Goal: Find specific page/section: Find specific page/section

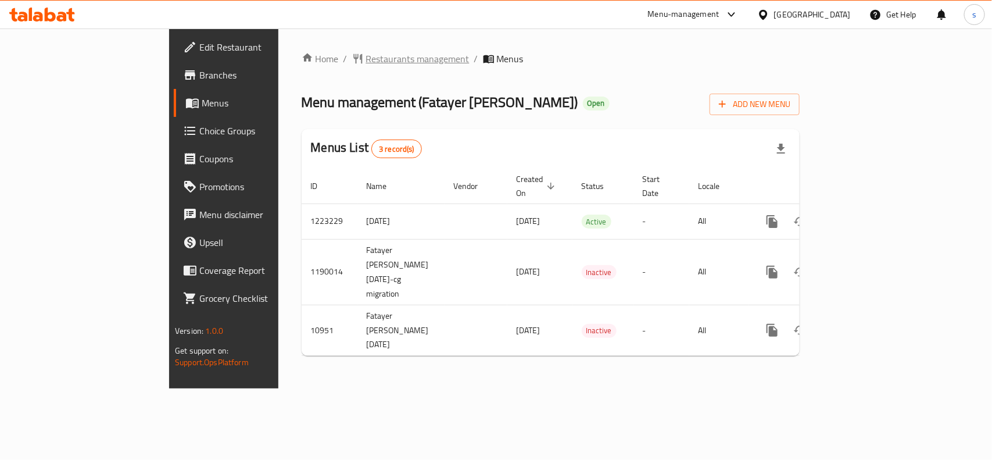
click at [366, 52] on span "Restaurants management" at bounding box center [417, 59] width 103 height 14
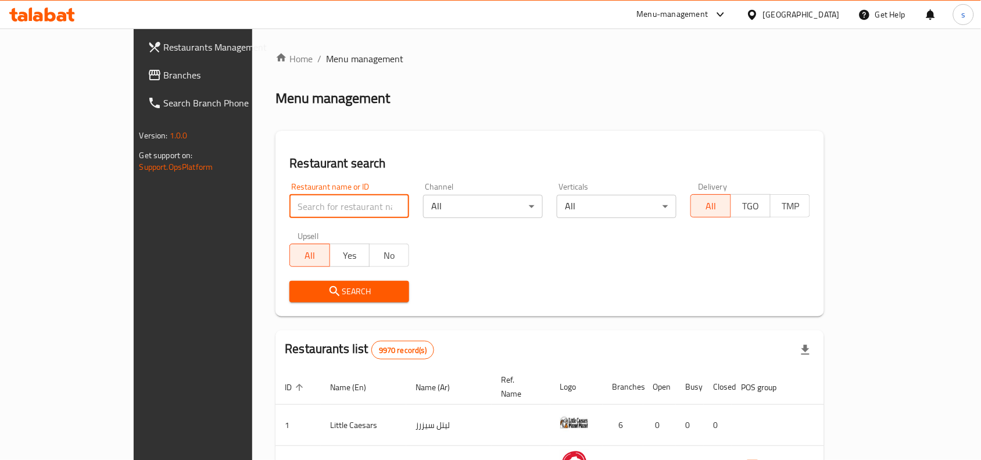
click at [295, 204] on input "search" at bounding box center [349, 206] width 120 height 23
paste input "6757"
type input "6757"
click button "Search" at bounding box center [349, 292] width 120 height 22
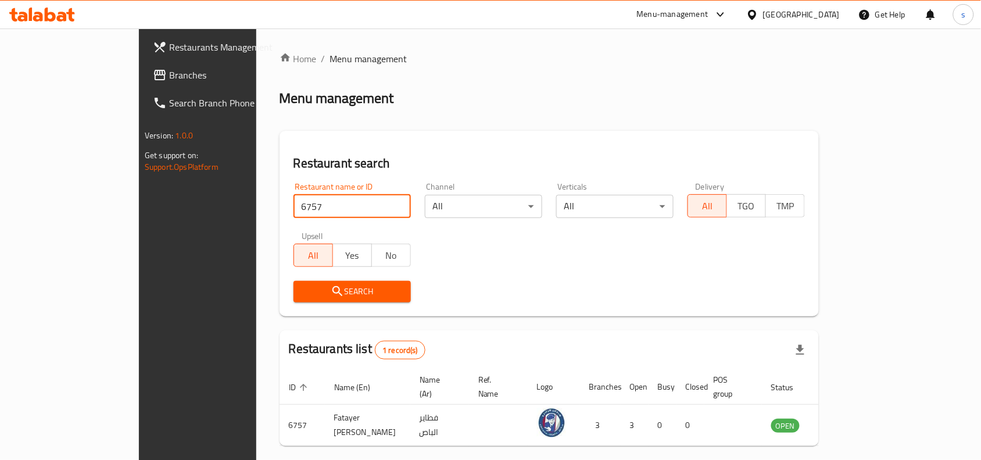
click at [169, 81] on span "Branches" at bounding box center [231, 75] width 124 height 14
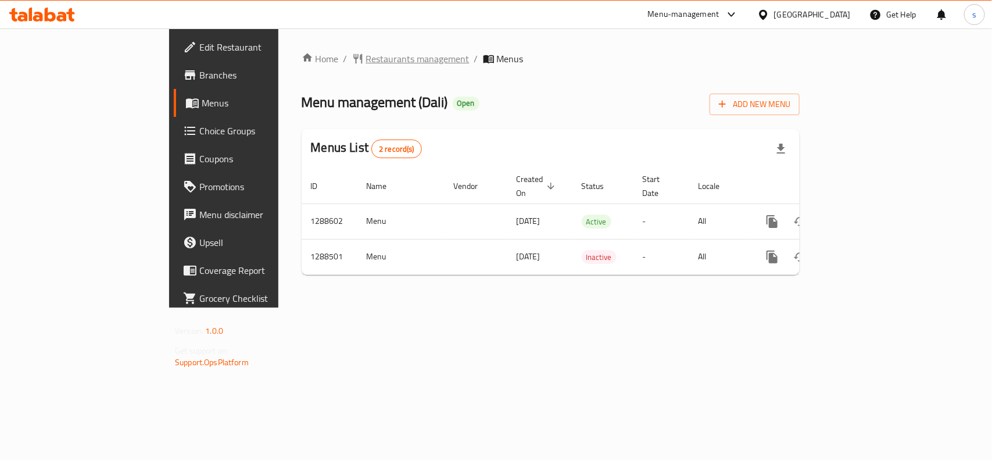
click at [366, 60] on span "Restaurants management" at bounding box center [417, 59] width 103 height 14
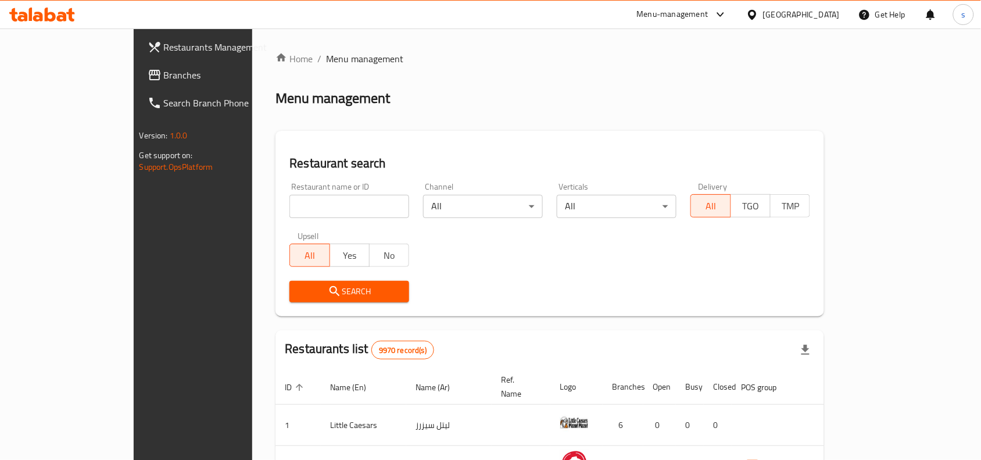
click at [289, 207] on input "search" at bounding box center [349, 206] width 120 height 23
paste input "697193"
type input "697193"
click button "Search" at bounding box center [349, 292] width 120 height 22
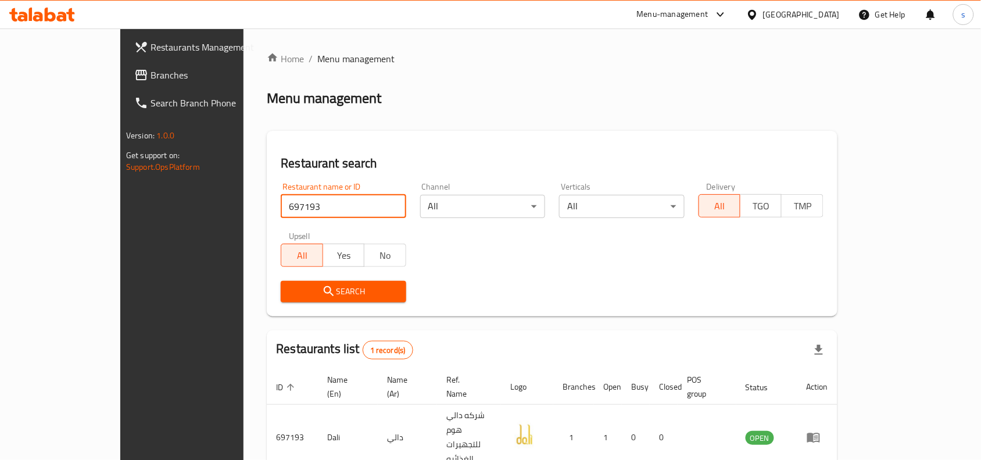
click at [758, 19] on icon at bounding box center [752, 15] width 12 height 12
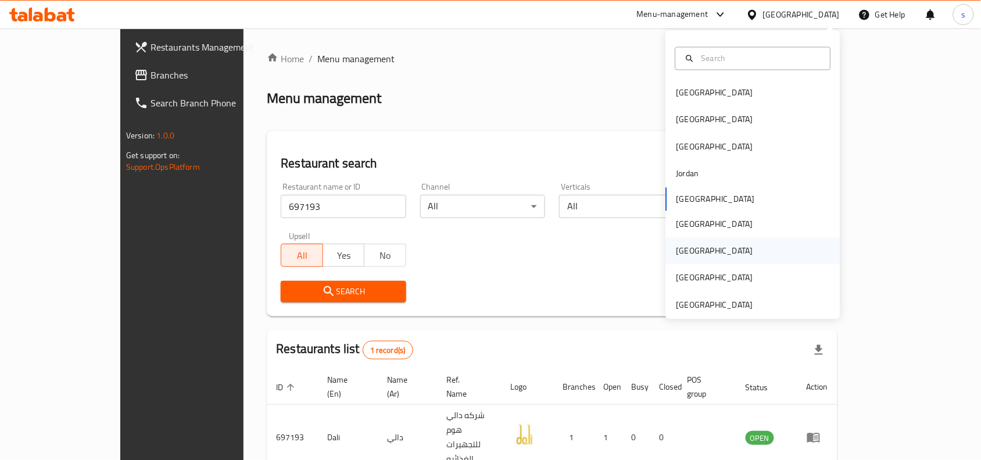
click at [687, 249] on div "Qatar" at bounding box center [714, 251] width 95 height 27
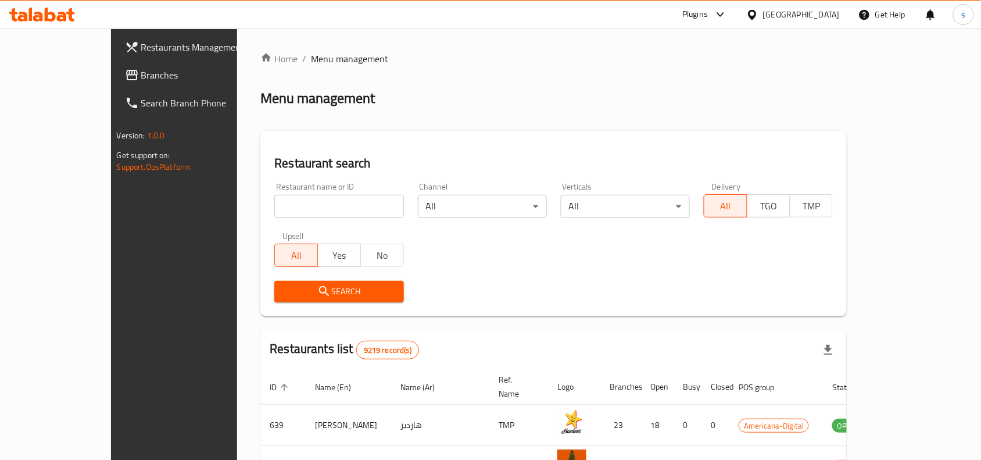
click at [141, 77] on span "Branches" at bounding box center [203, 75] width 124 height 14
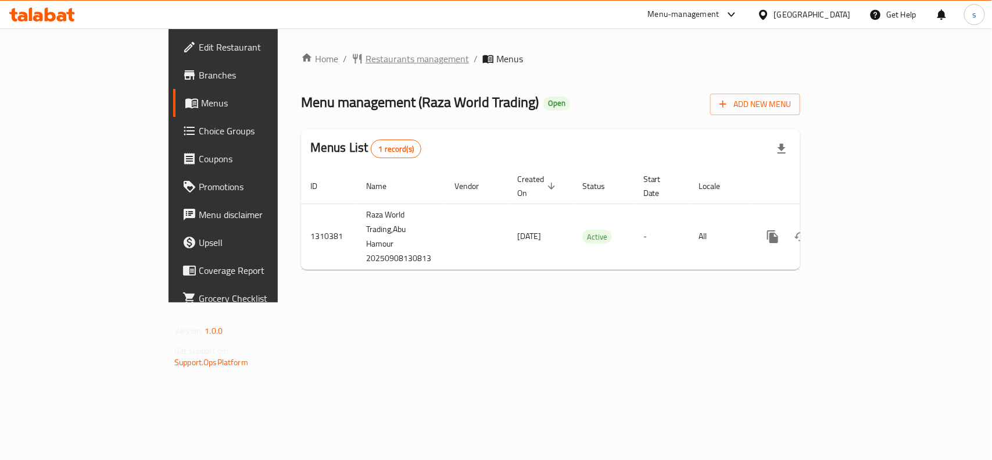
click at [366, 59] on span "Restaurants management" at bounding box center [417, 59] width 103 height 14
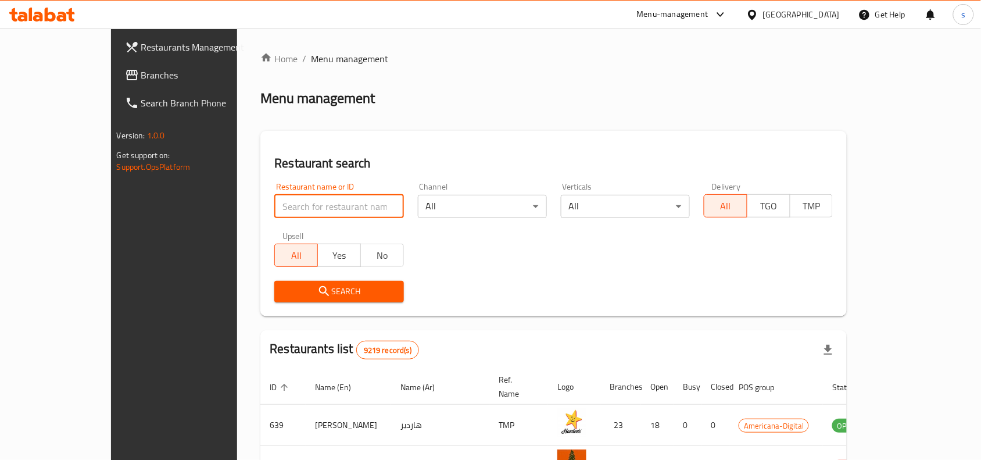
click at [288, 205] on input "search" at bounding box center [338, 206] width 129 height 23
paste input "705448"
type input "705448"
click button "Search" at bounding box center [338, 292] width 129 height 22
